Goal: Task Accomplishment & Management: Use online tool/utility

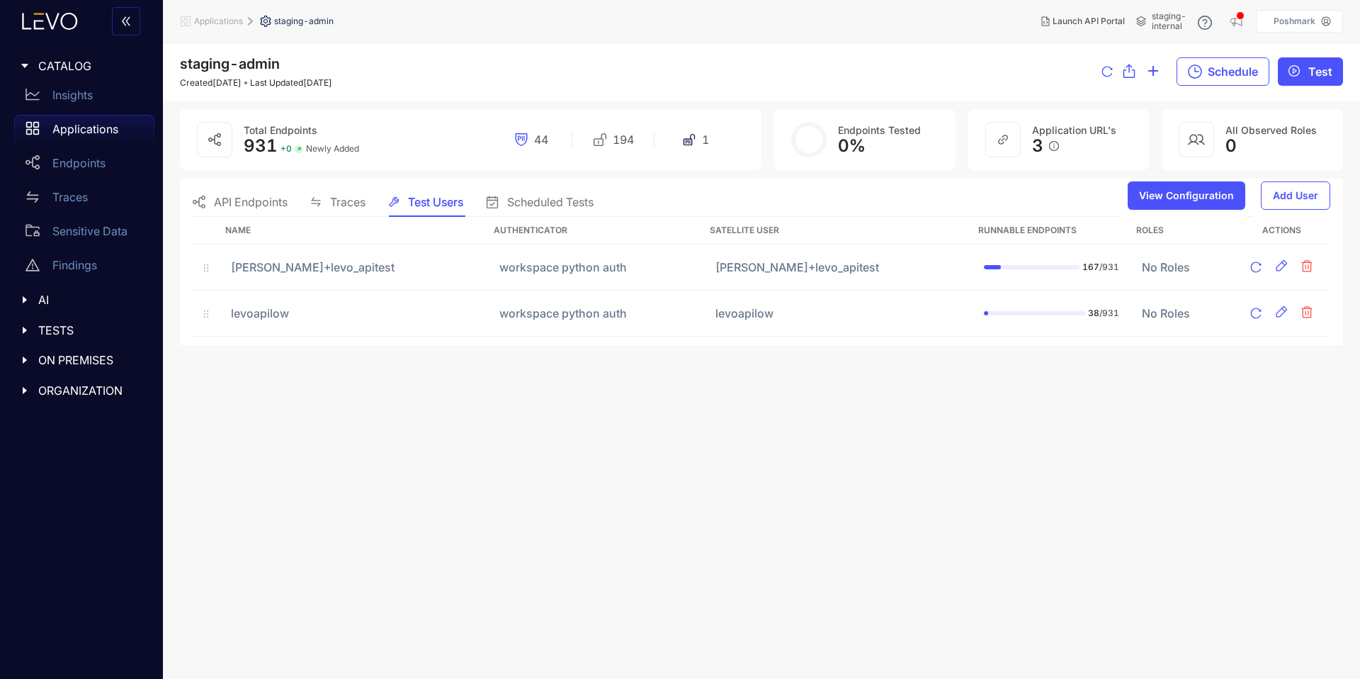
click at [88, 331] on span "TESTS" at bounding box center [90, 330] width 105 height 13
click at [74, 356] on p "Test Runs" at bounding box center [77, 359] width 50 height 13
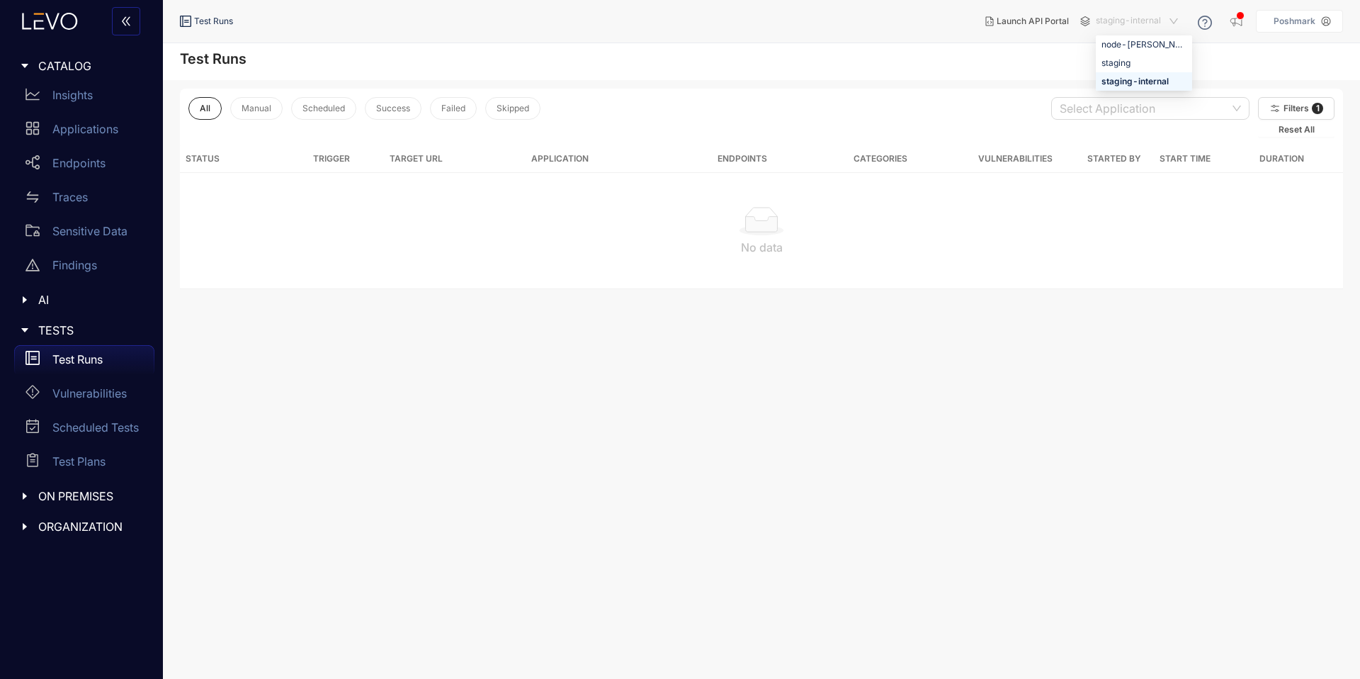
click at [1153, 14] on span "staging-internal" at bounding box center [1138, 21] width 85 height 23
click at [1123, 62] on div "staging" at bounding box center [1144, 63] width 85 height 16
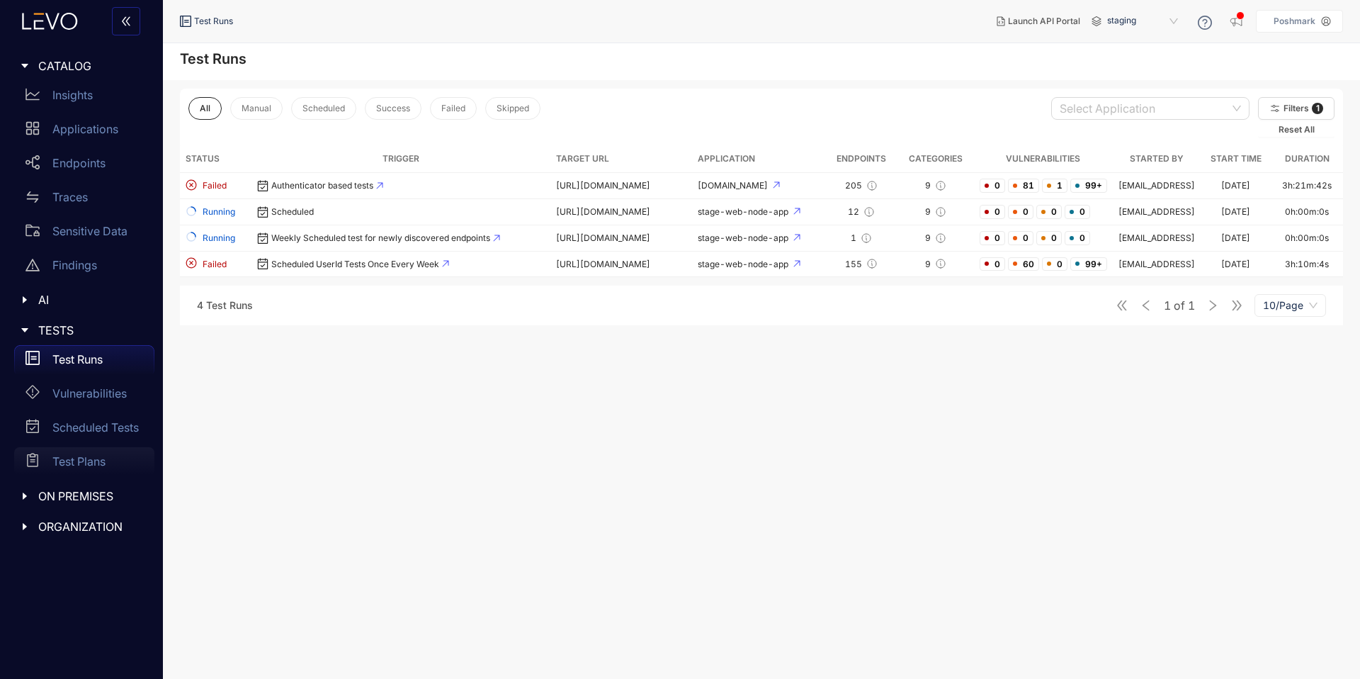
click at [86, 468] on p "Test Plans" at bounding box center [78, 461] width 53 height 13
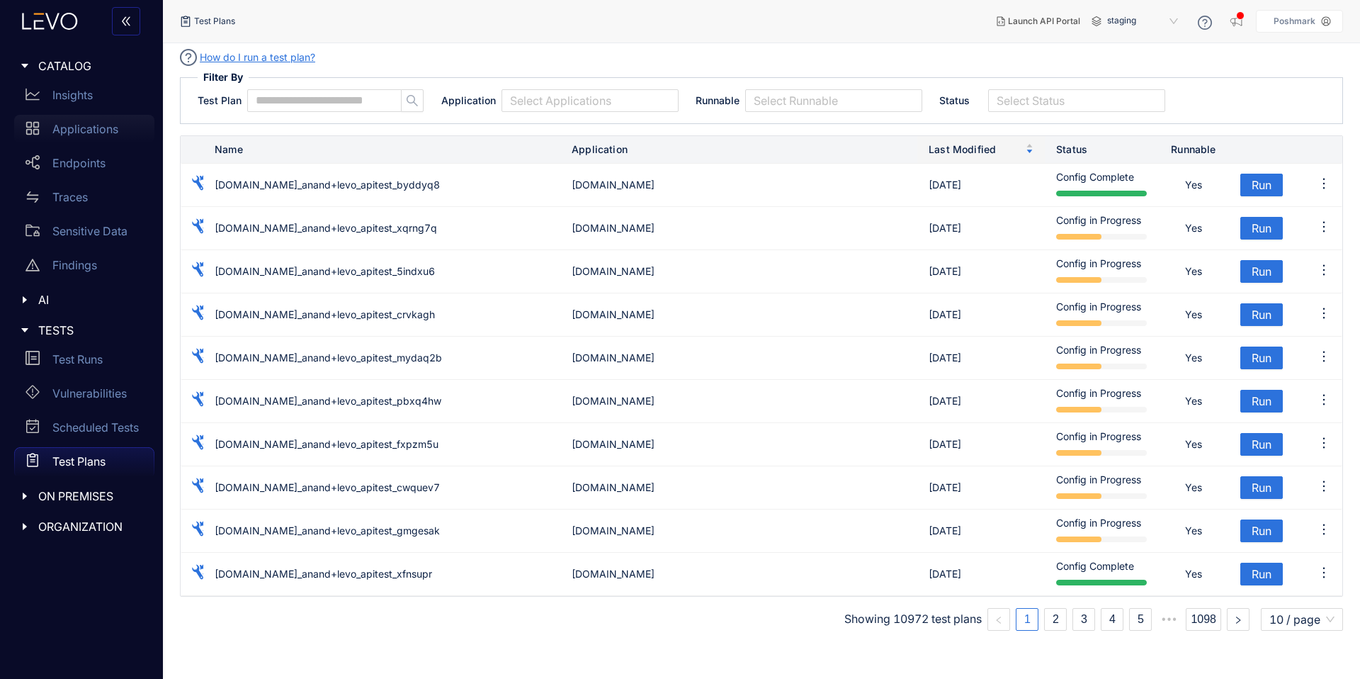
click at [67, 128] on p "Applications" at bounding box center [85, 129] width 66 height 13
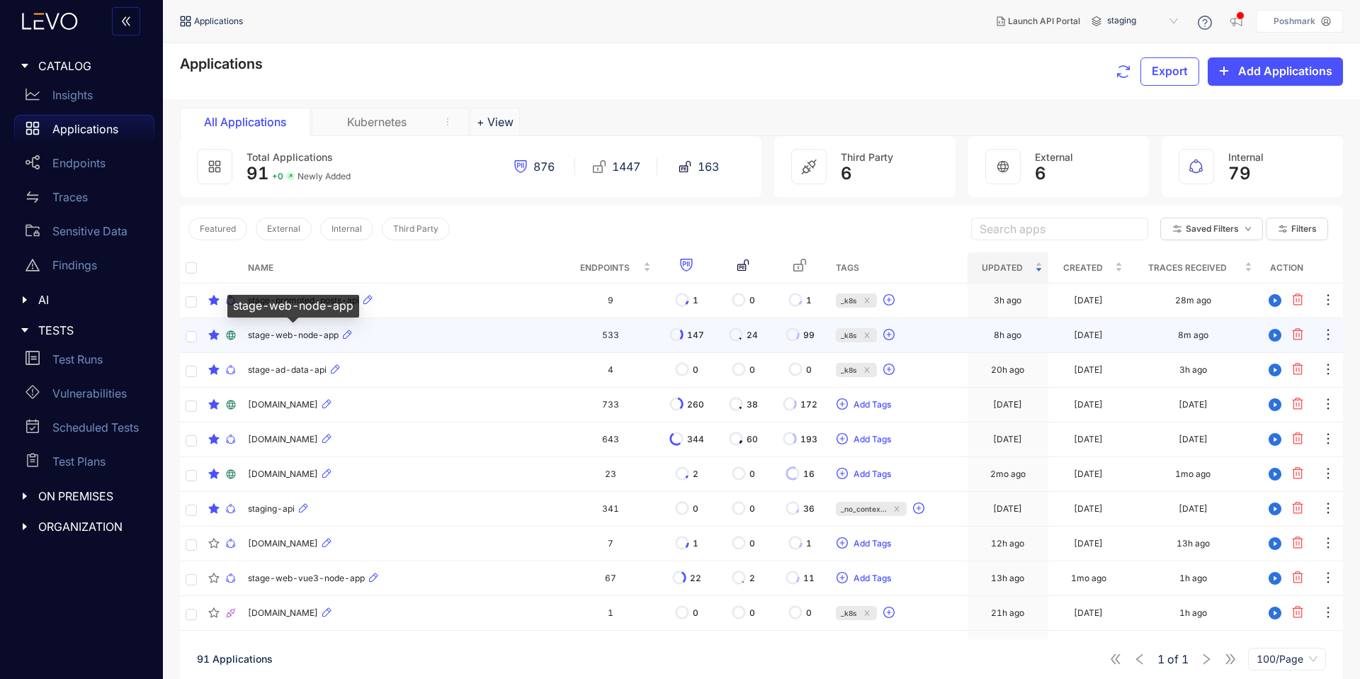
click at [278, 335] on span "stage-web-node-app" at bounding box center [293, 335] width 91 height 10
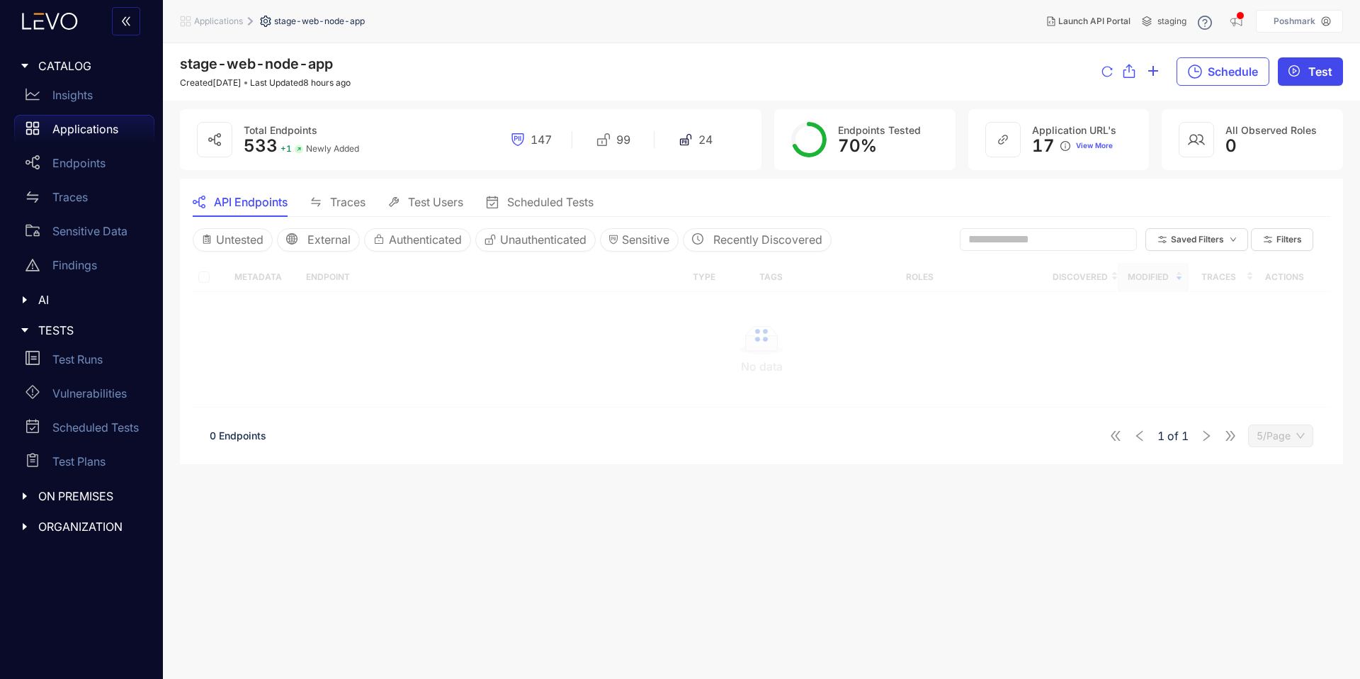
click at [1322, 65] on span "Test" at bounding box center [1321, 71] width 24 height 13
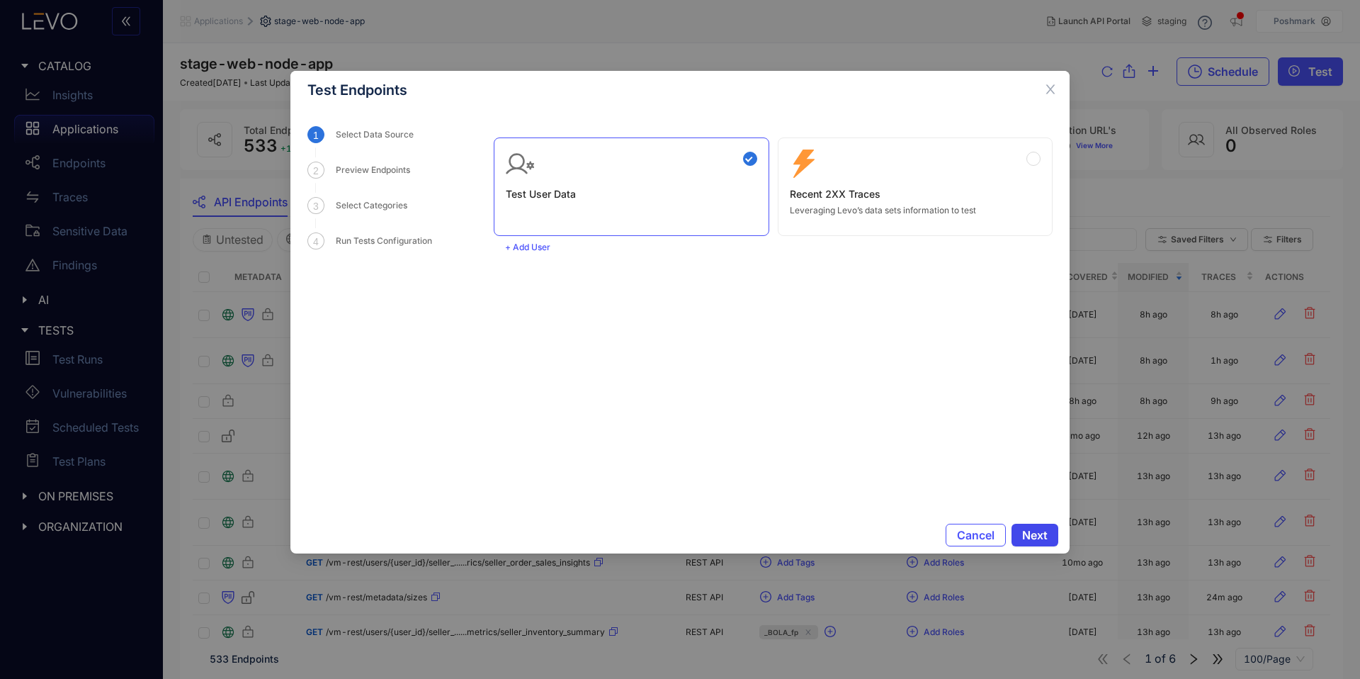
click at [1058, 539] on button "Next" at bounding box center [1035, 535] width 47 height 23
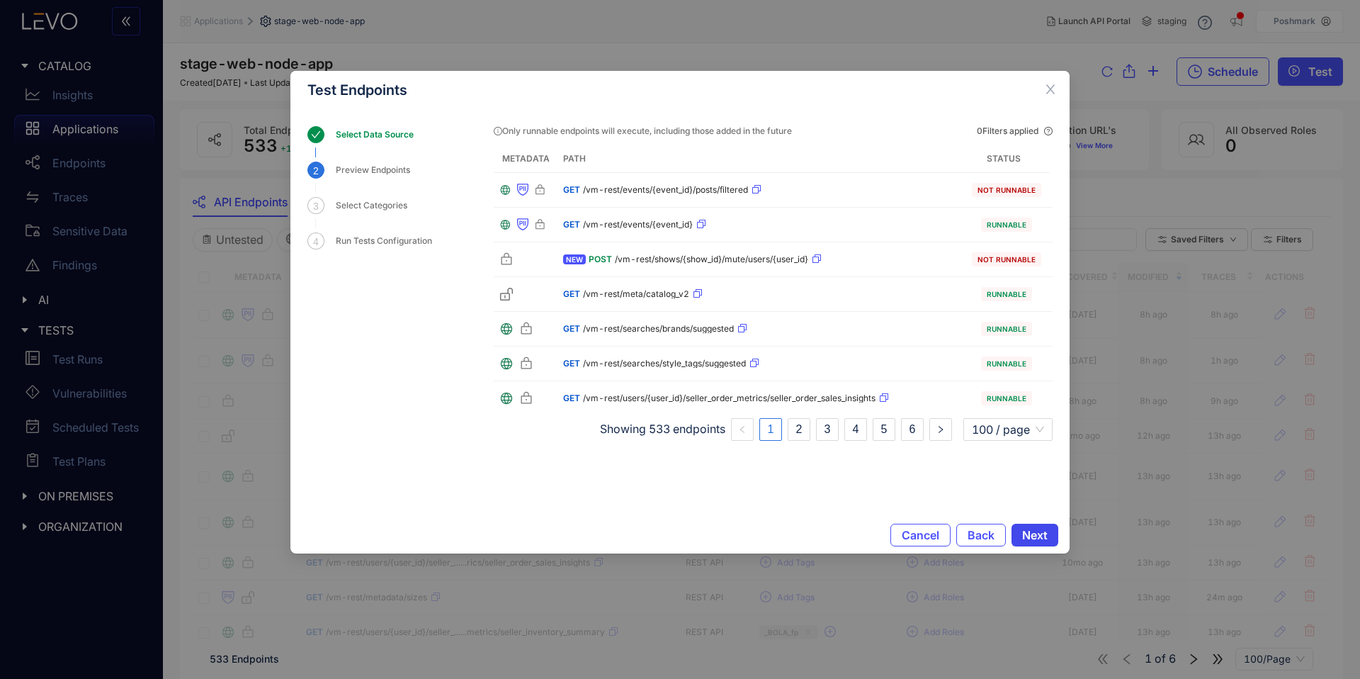
click at [1040, 529] on span "Next" at bounding box center [1035, 535] width 26 height 13
